Goal: Find specific page/section: Find specific page/section

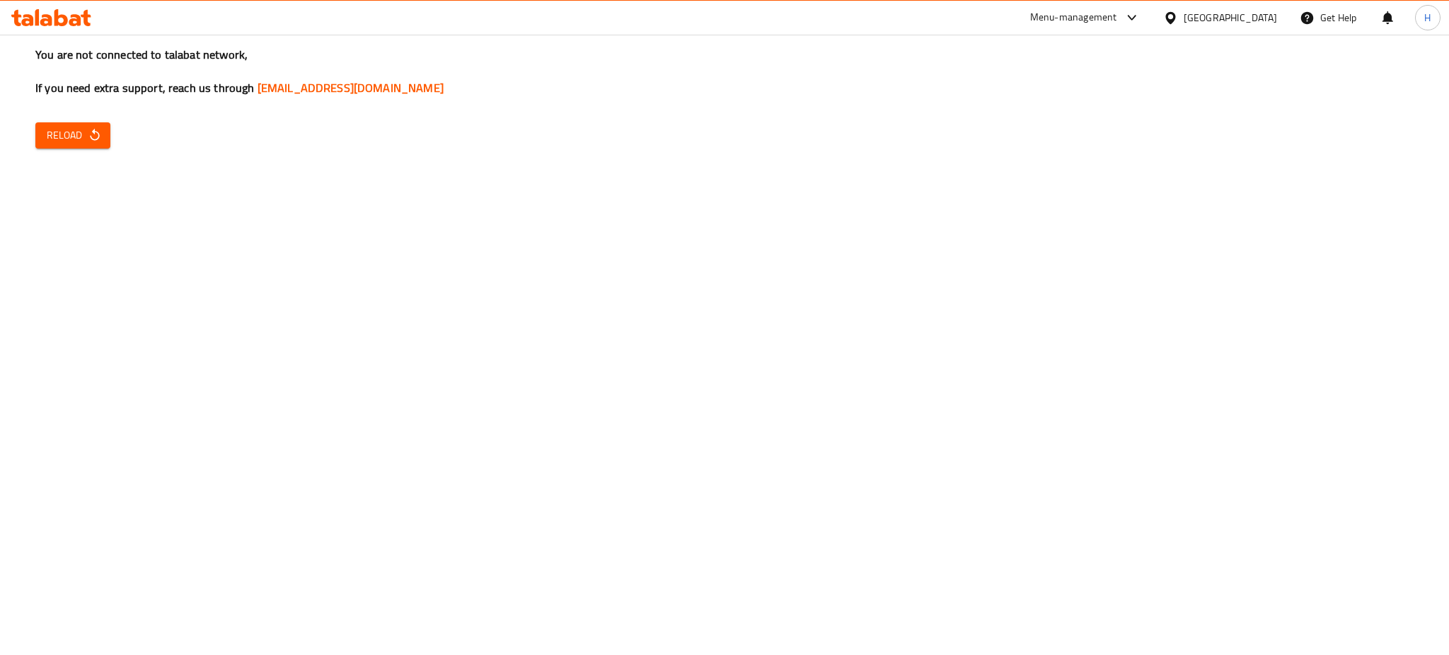
click at [32, 132] on div "You are not connected to talabat network, If you need extra support, reach us t…" at bounding box center [724, 327] width 1449 height 655
click at [74, 133] on span "Reload" at bounding box center [73, 136] width 52 height 18
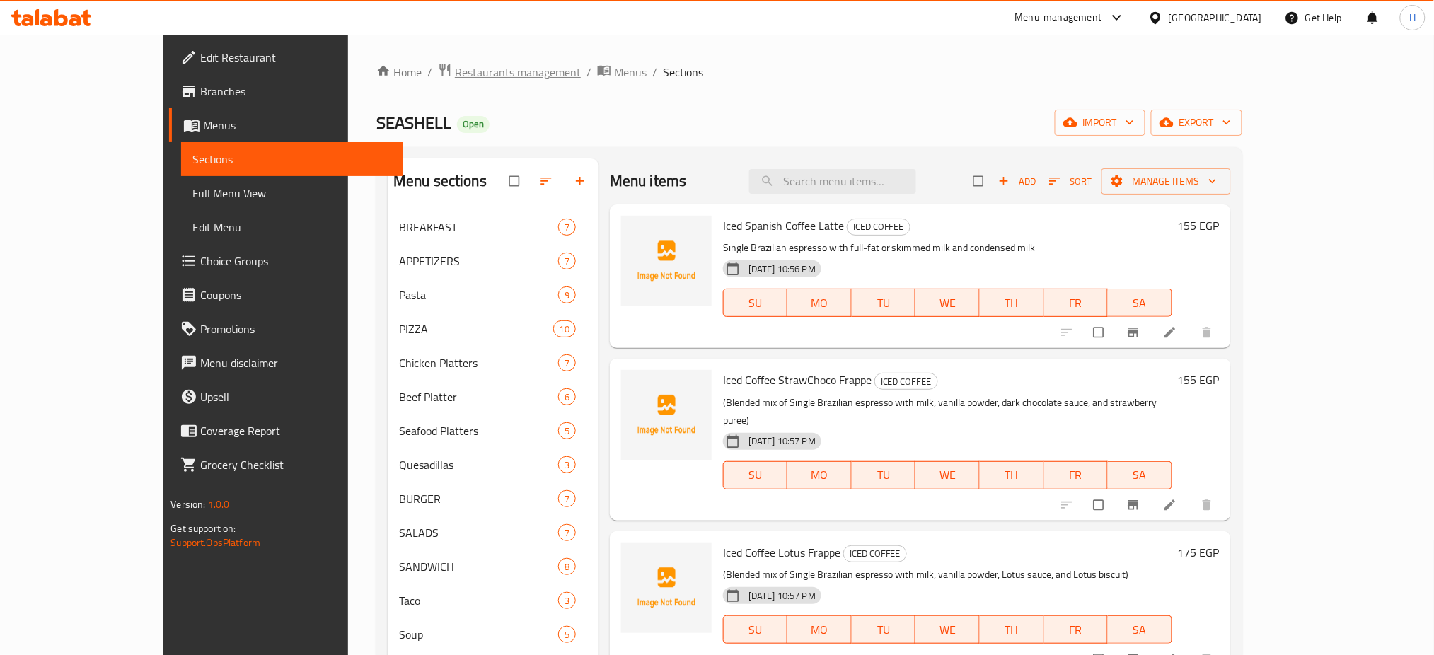
click at [455, 67] on span "Restaurants management" at bounding box center [518, 72] width 126 height 17
